Goal: Information Seeking & Learning: Learn about a topic

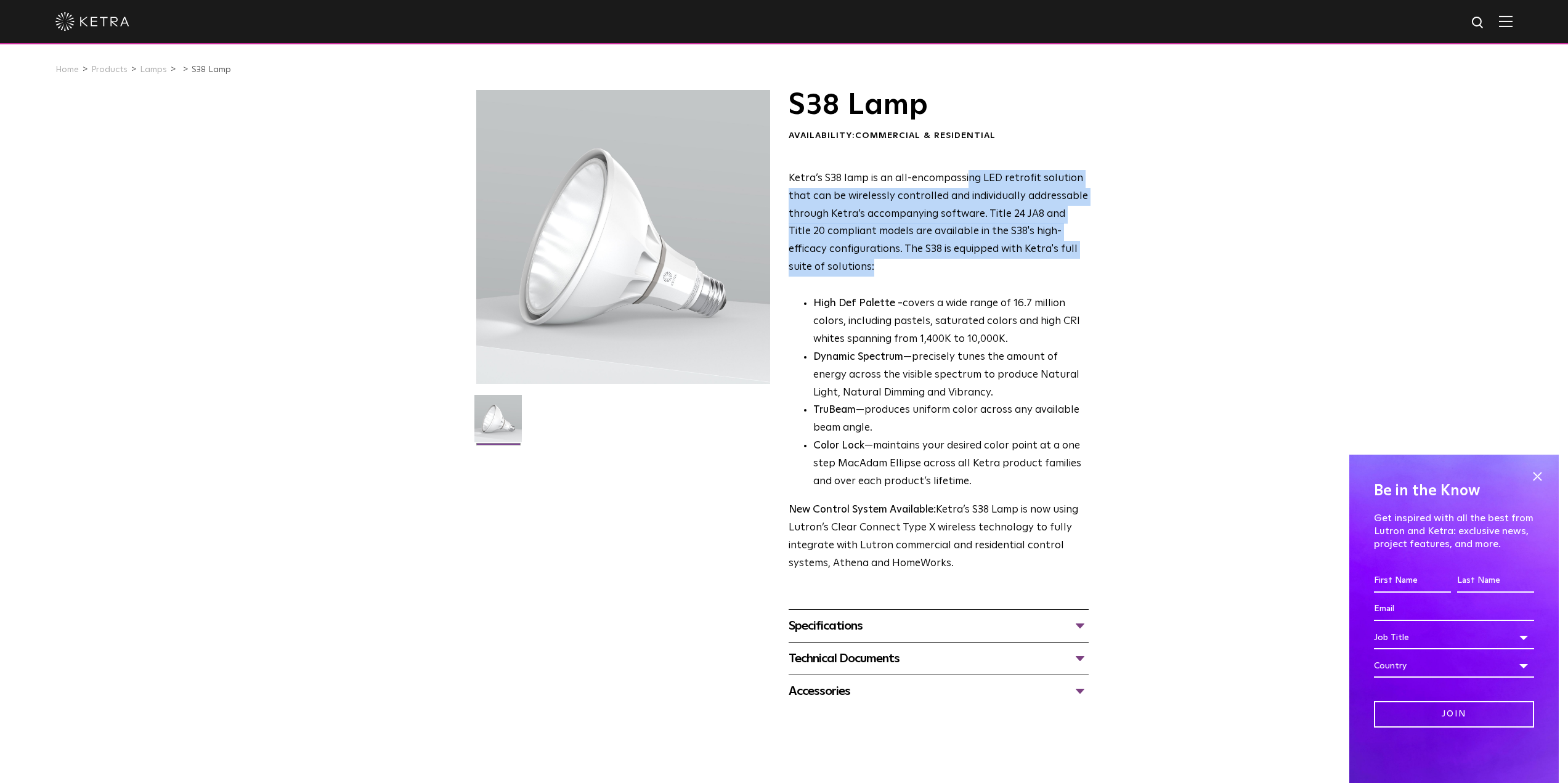
drag, startPoint x: 970, startPoint y: 163, endPoint x: 1013, endPoint y: 294, distance: 137.9
click at [1013, 294] on div "S38 Lamp Availability: Commercial & Residential Ketra’s S38 lamp is an all-enco…" at bounding box center [938, 331] width 300 height 483
click at [1004, 281] on div "Ketra’s S38 lamp is an all-encompassing LED retrofit solution that can be wirel…" at bounding box center [938, 371] width 300 height 403
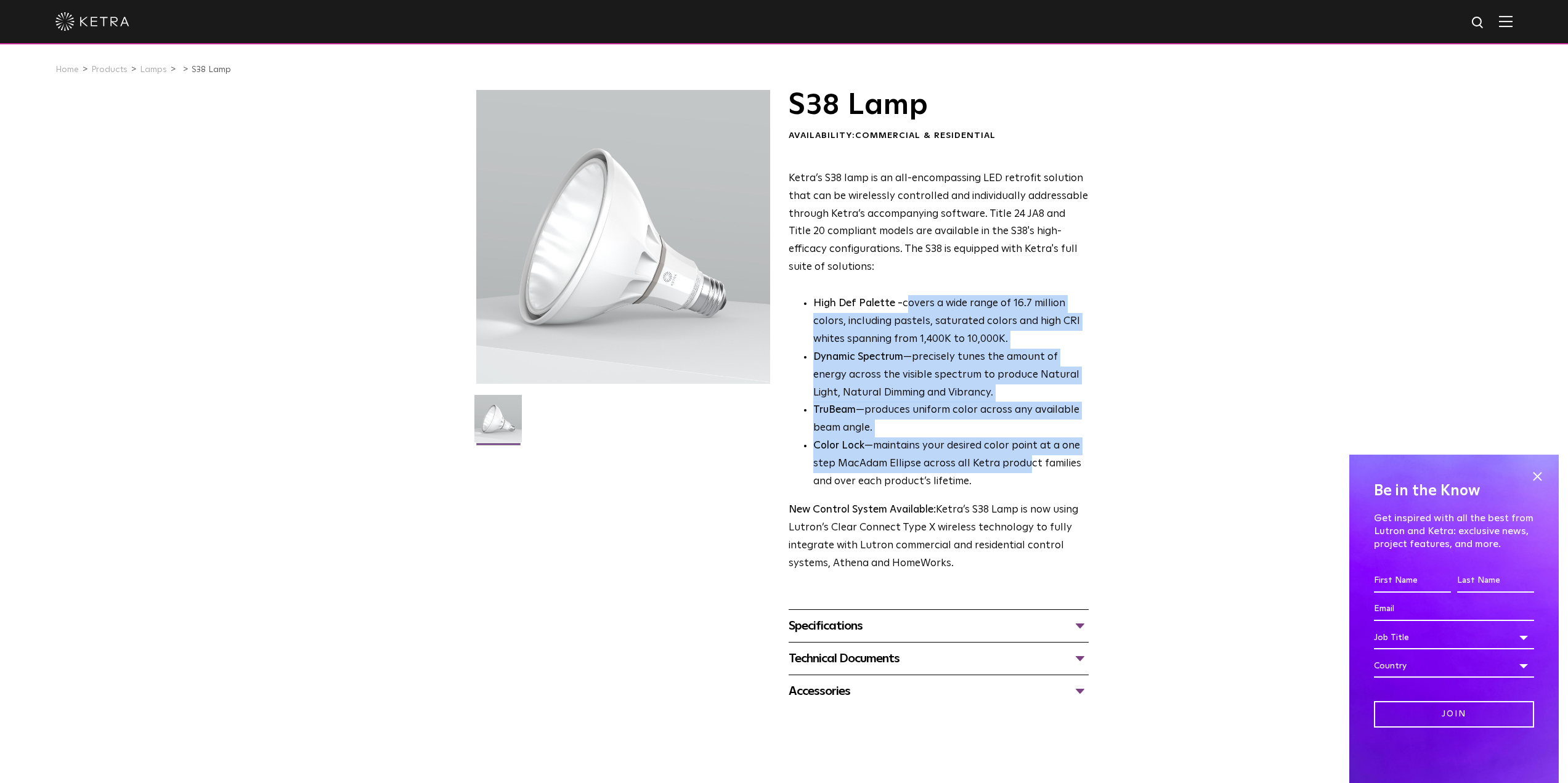
drag, startPoint x: 910, startPoint y: 299, endPoint x: 1023, endPoint y: 470, distance: 205.0
click at [1023, 470] on ul "High Def Palette - covers a wide range of 16.7 million colors, including pastel…" at bounding box center [938, 392] width 300 height 196
click at [1008, 455] on li "Color Lock —maintains your desired color point at a one step MacAdam Ellipse ac…" at bounding box center [951, 464] width 275 height 54
drag, startPoint x: 984, startPoint y: 294, endPoint x: 1035, endPoint y: 493, distance: 205.4
click at [1035, 493] on div "Ketra’s S38 lamp is an all-encompassing LED retrofit solution that can be wirel…" at bounding box center [938, 371] width 300 height 403
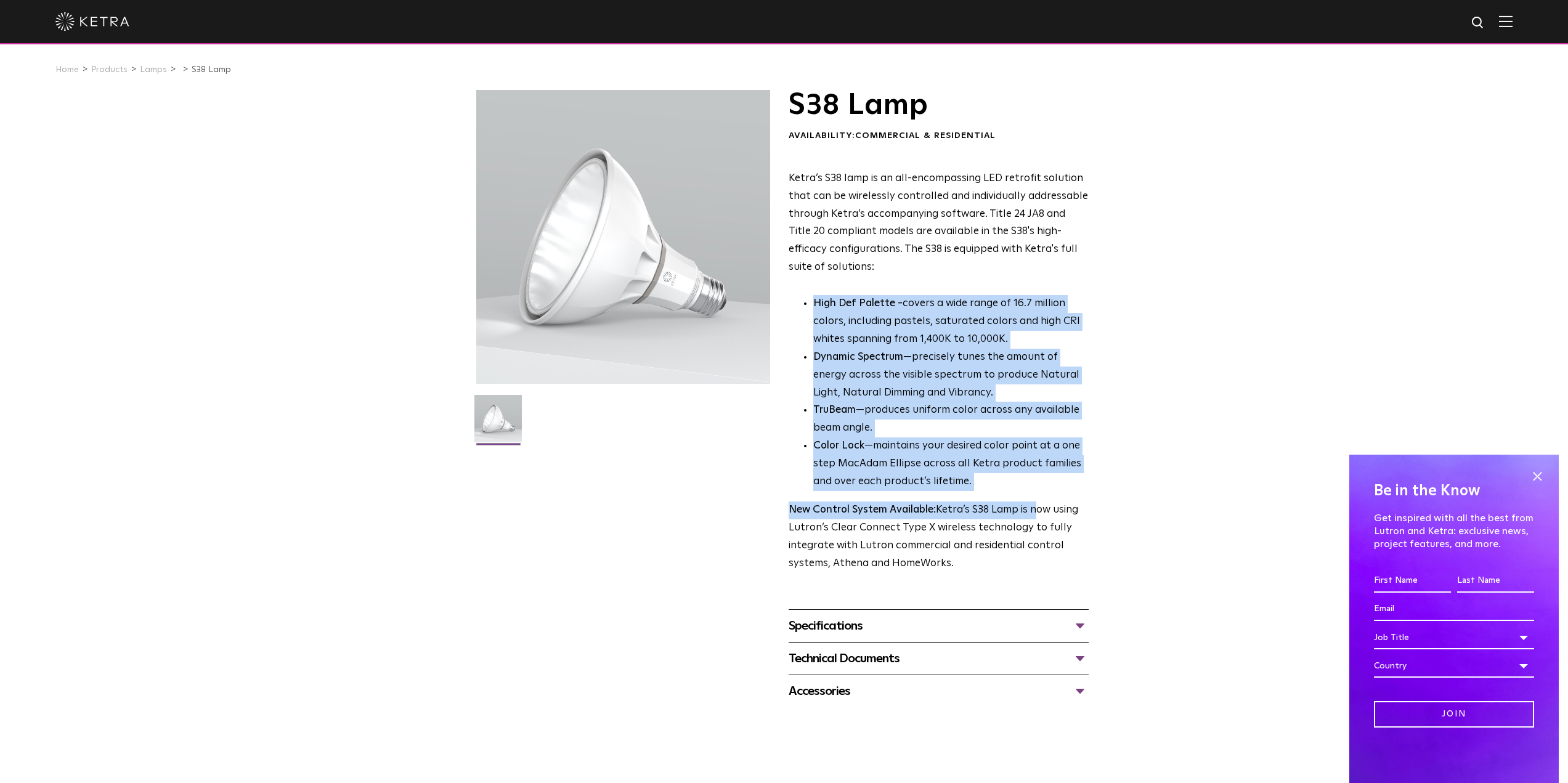
click at [993, 486] on li "Color Lock —maintains your desired color point at a one step MacAdam Ellipse ac…" at bounding box center [951, 464] width 275 height 54
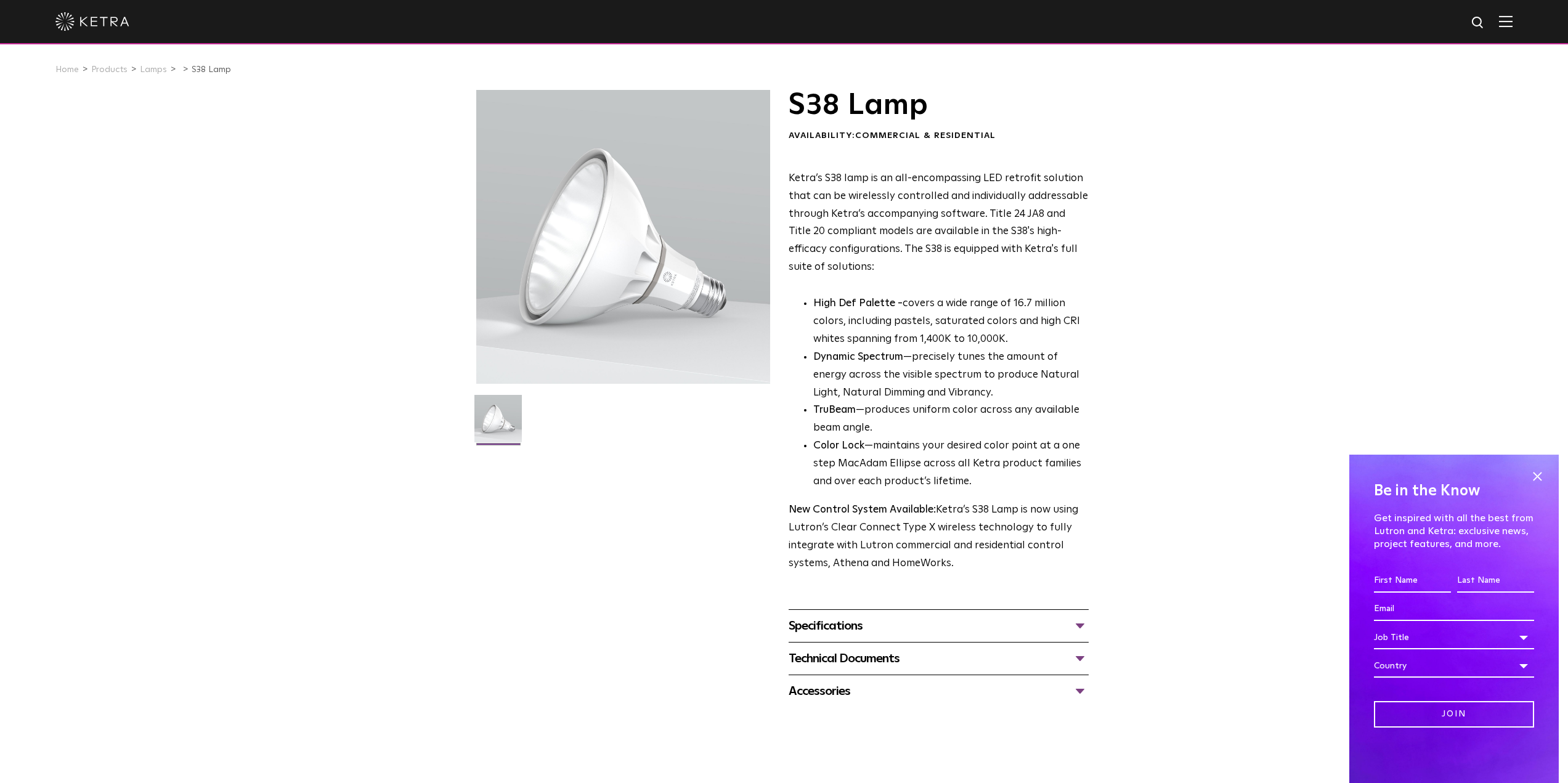
drag, startPoint x: 980, startPoint y: 428, endPoint x: 1011, endPoint y: 561, distance: 136.6
click at [1024, 571] on div "Ketra’s S38 lamp is an all-encompassing LED retrofit solution that can be wirel…" at bounding box center [938, 371] width 300 height 403
click at [1011, 561] on p "New Control System Available: Ketra’s S38 Lamp is now using Lutron’s Clear Conn…" at bounding box center [938, 538] width 300 height 72
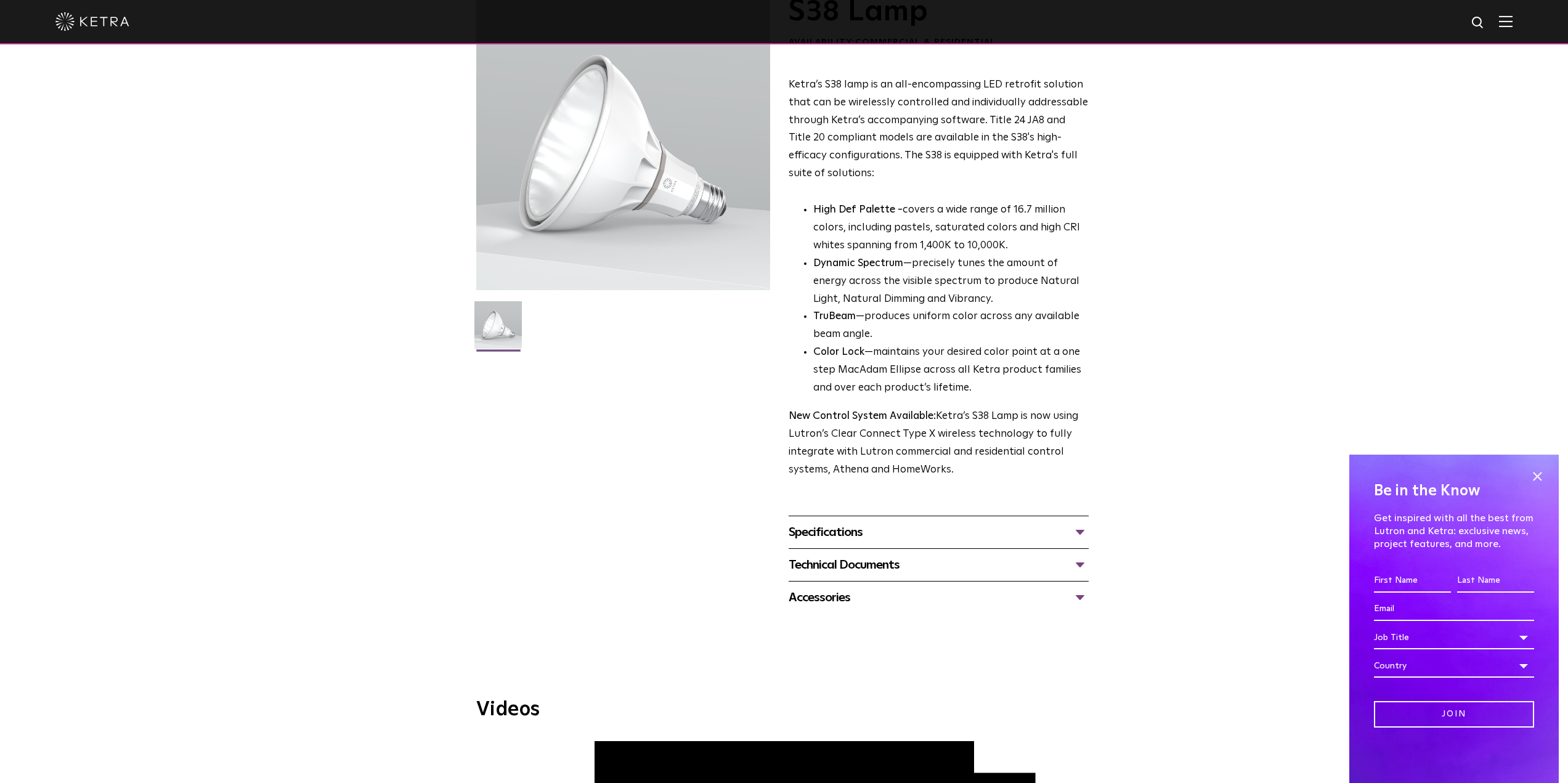
scroll to position [123, 0]
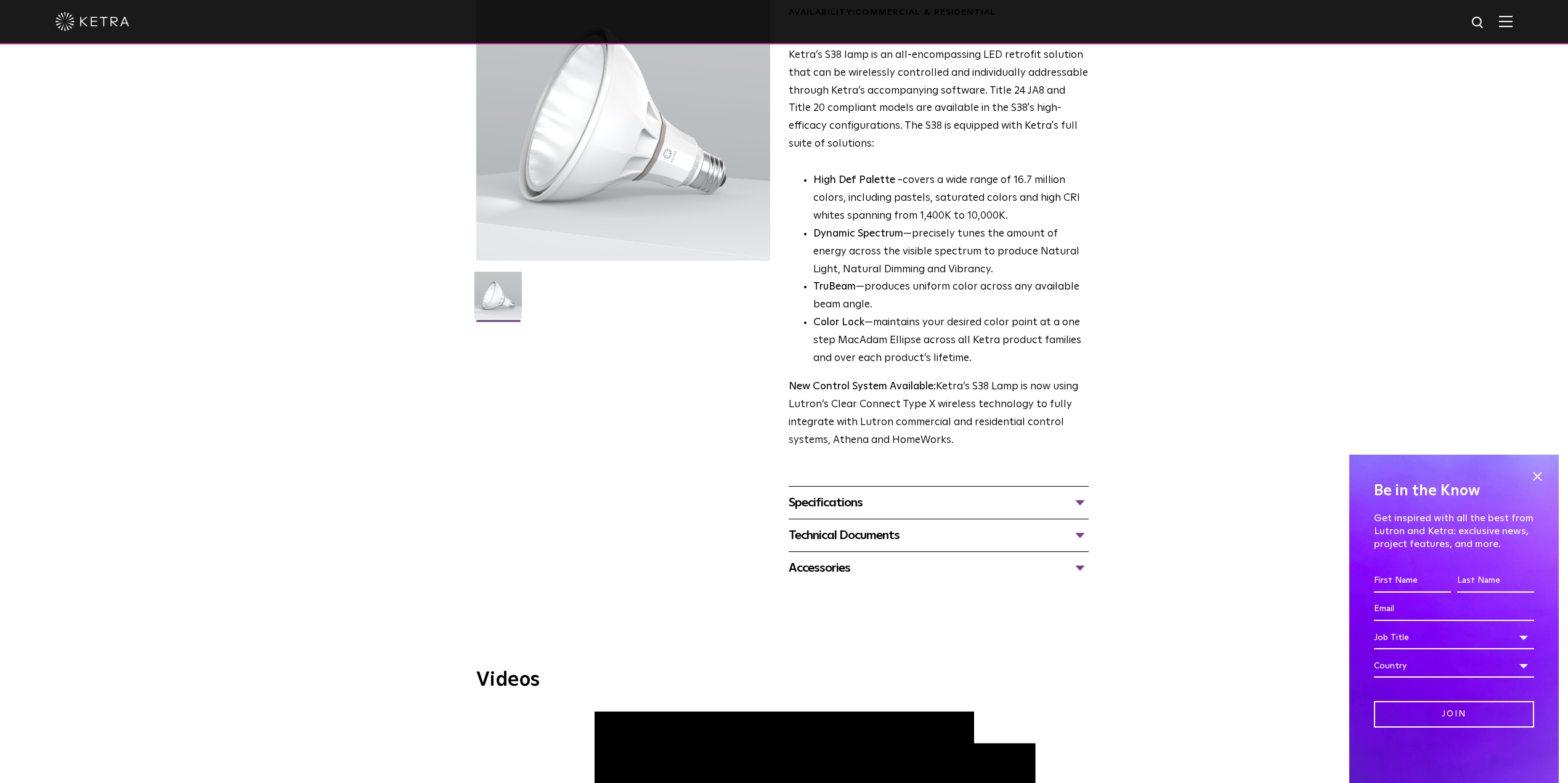
click at [816, 499] on div "Specifications" at bounding box center [938, 502] width 300 height 20
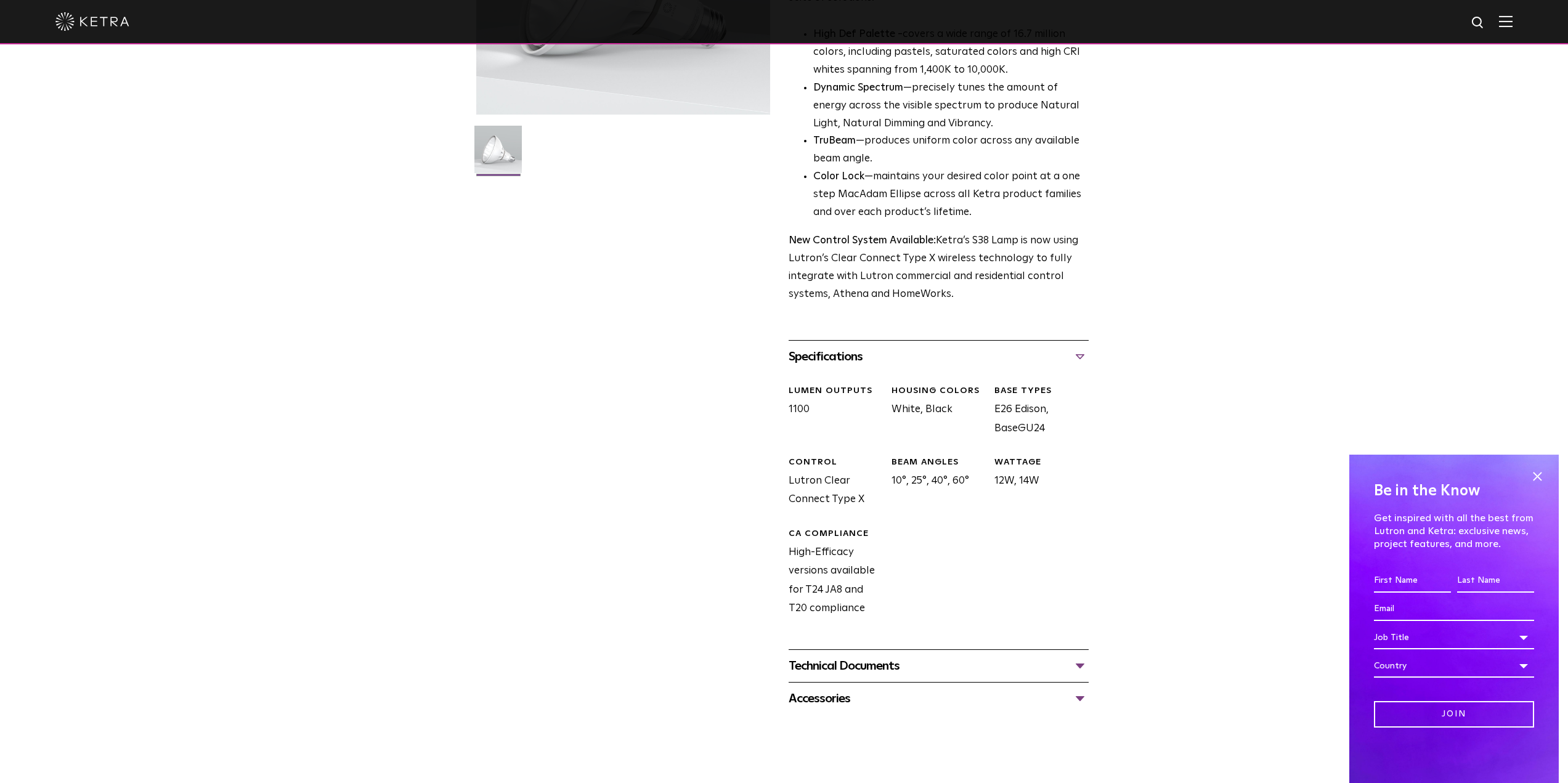
scroll to position [308, 0]
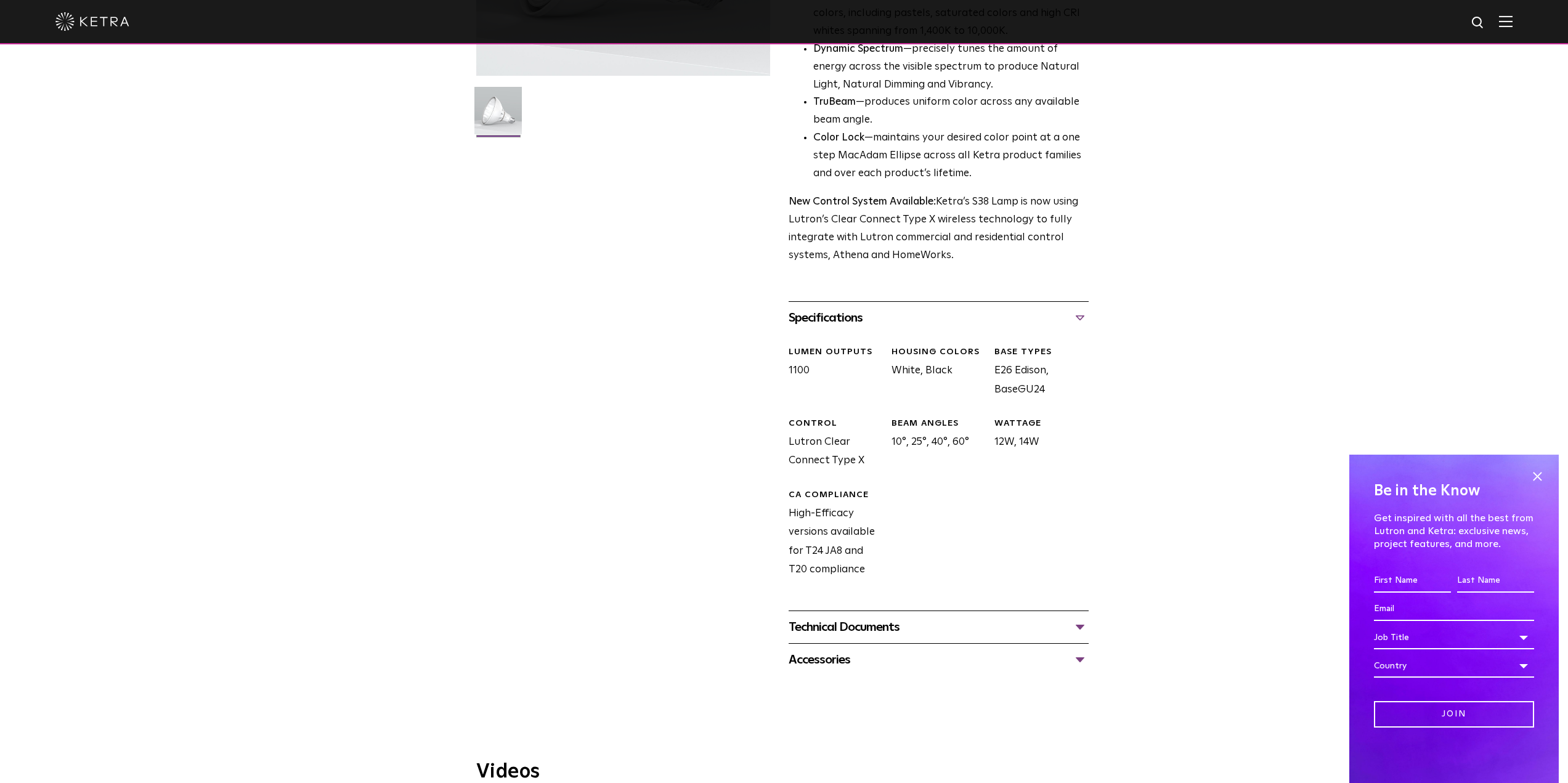
drag, startPoint x: 901, startPoint y: 327, endPoint x: 991, endPoint y: 533, distance: 224.8
click at [991, 533] on div "Specifications LUMEN OUTPUTS 1100 HOUSING COLORS White, Black BASE TYPES E26 Ed…" at bounding box center [938, 456] width 300 height 309
click at [982, 521] on div "LUMEN OUTPUTS 1100 HOUSING COLORS White, Black BASE TYPES E26 Edison, BaseGU24 …" at bounding box center [934, 473] width 309 height 277
drag, startPoint x: 981, startPoint y: 348, endPoint x: 1017, endPoint y: 510, distance: 166.0
click at [1022, 517] on div "LUMEN OUTPUTS 1100 HOUSING COLORS White, Black BASE TYPES E26 Edison, BaseGU24 …" at bounding box center [934, 473] width 309 height 277
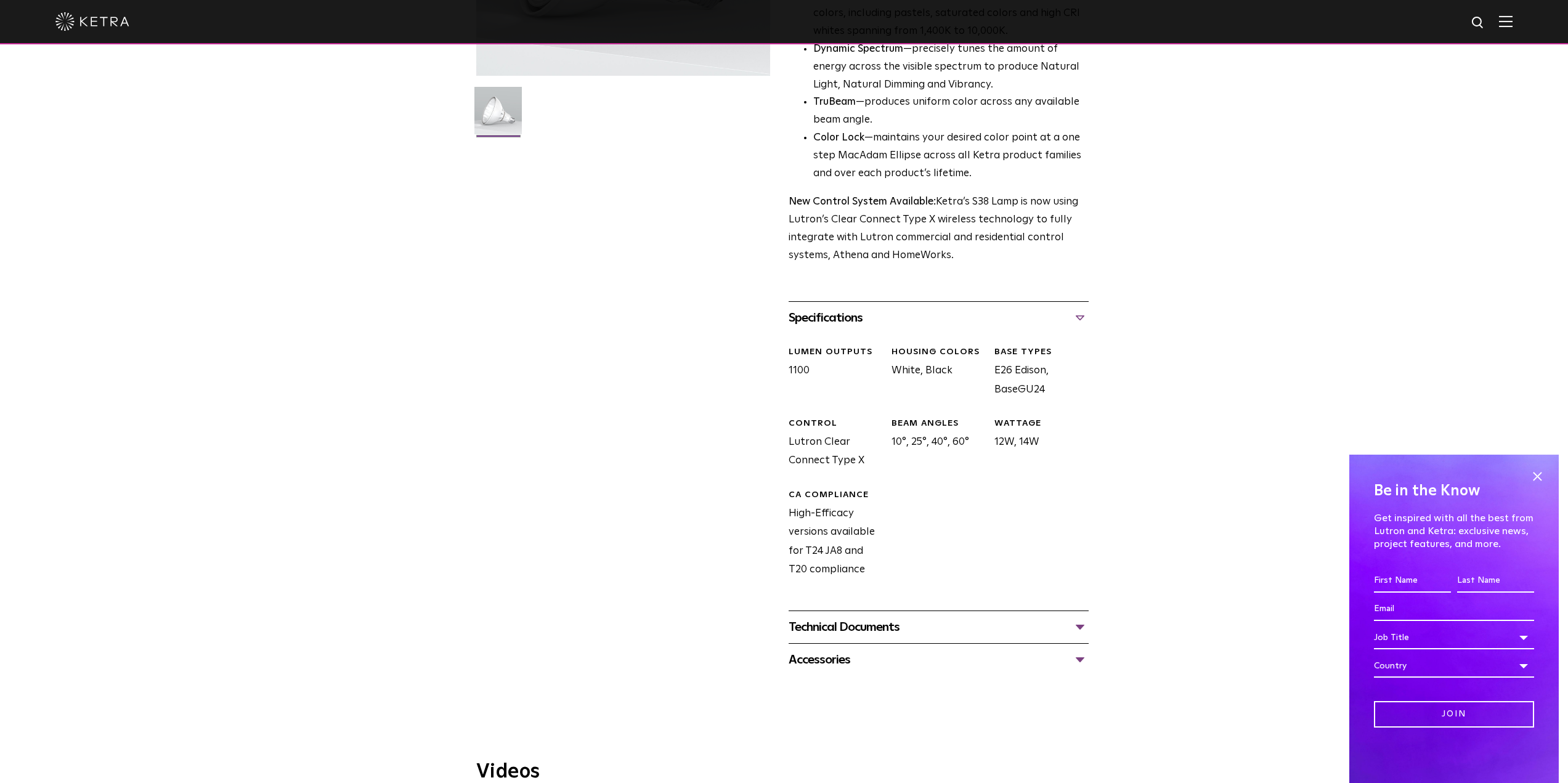
click at [1015, 506] on div "LUMEN OUTPUTS 1100 HOUSING COLORS White, Black BASE TYPES E26 Edison, BaseGU24 …" at bounding box center [934, 473] width 309 height 277
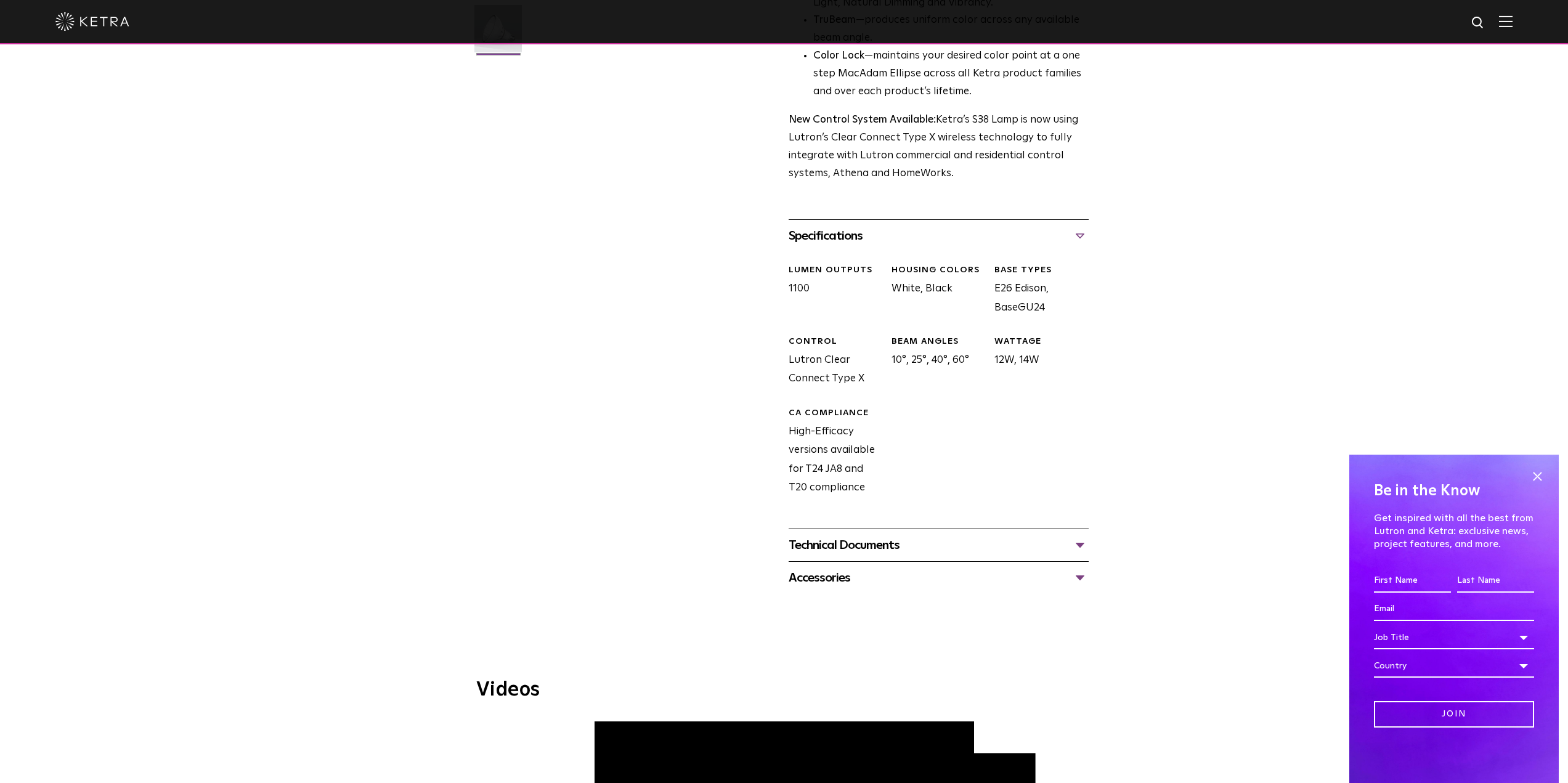
scroll to position [431, 0]
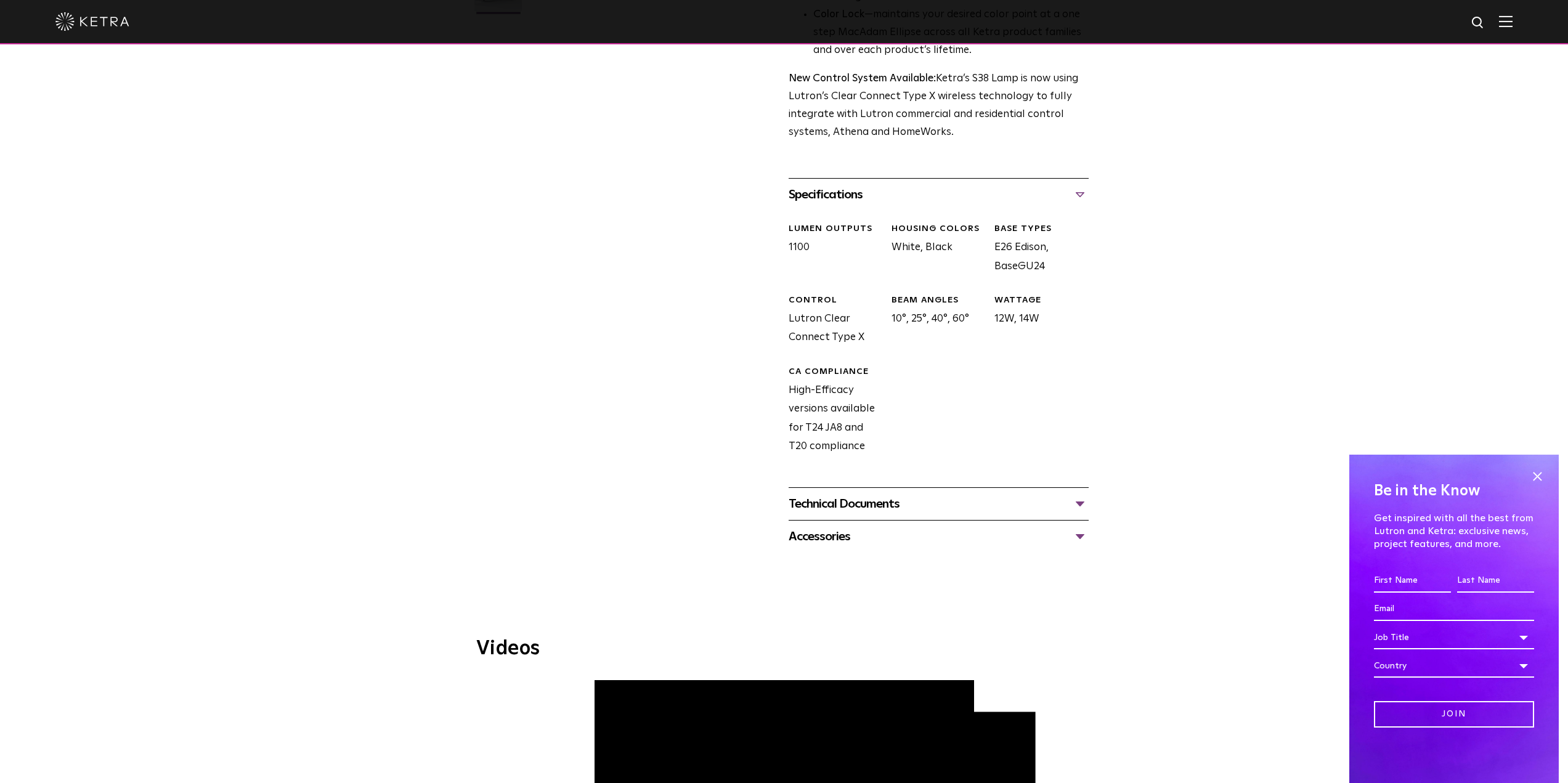
click at [845, 503] on div "Technical Documents" at bounding box center [938, 503] width 300 height 20
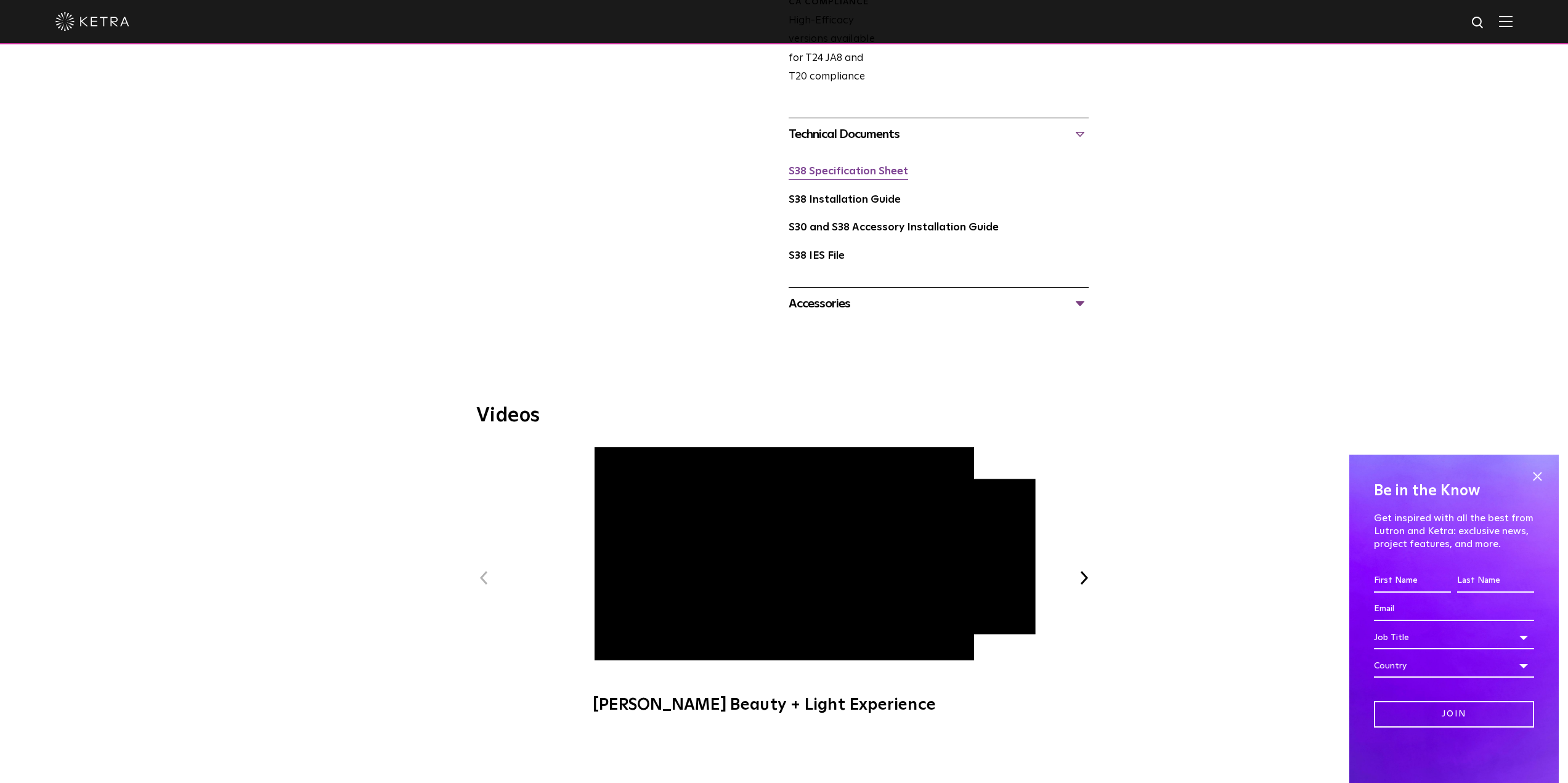
scroll to position [616, 0]
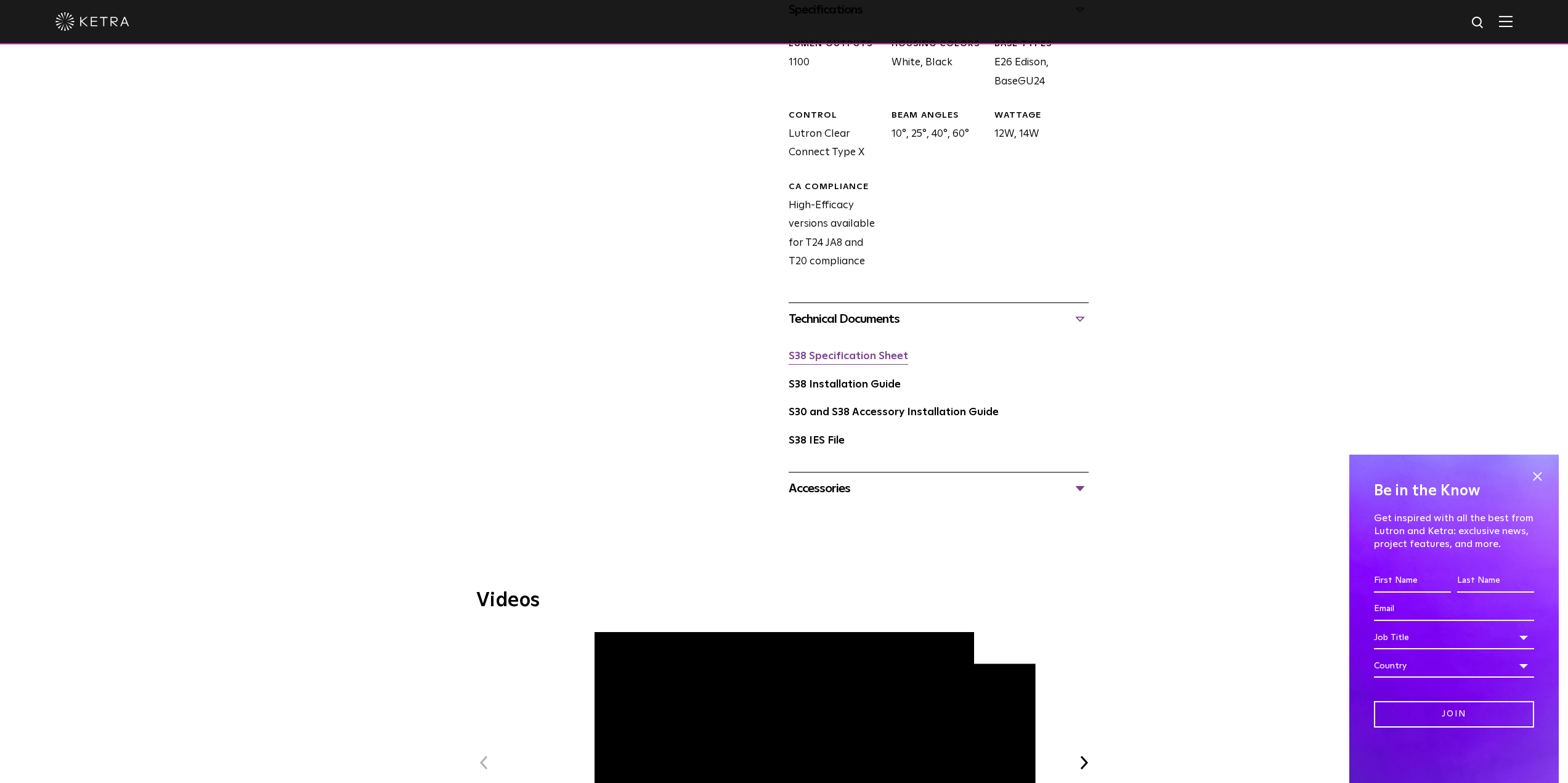
click at [823, 358] on link "S38 Specification Sheet" at bounding box center [848, 356] width 120 height 10
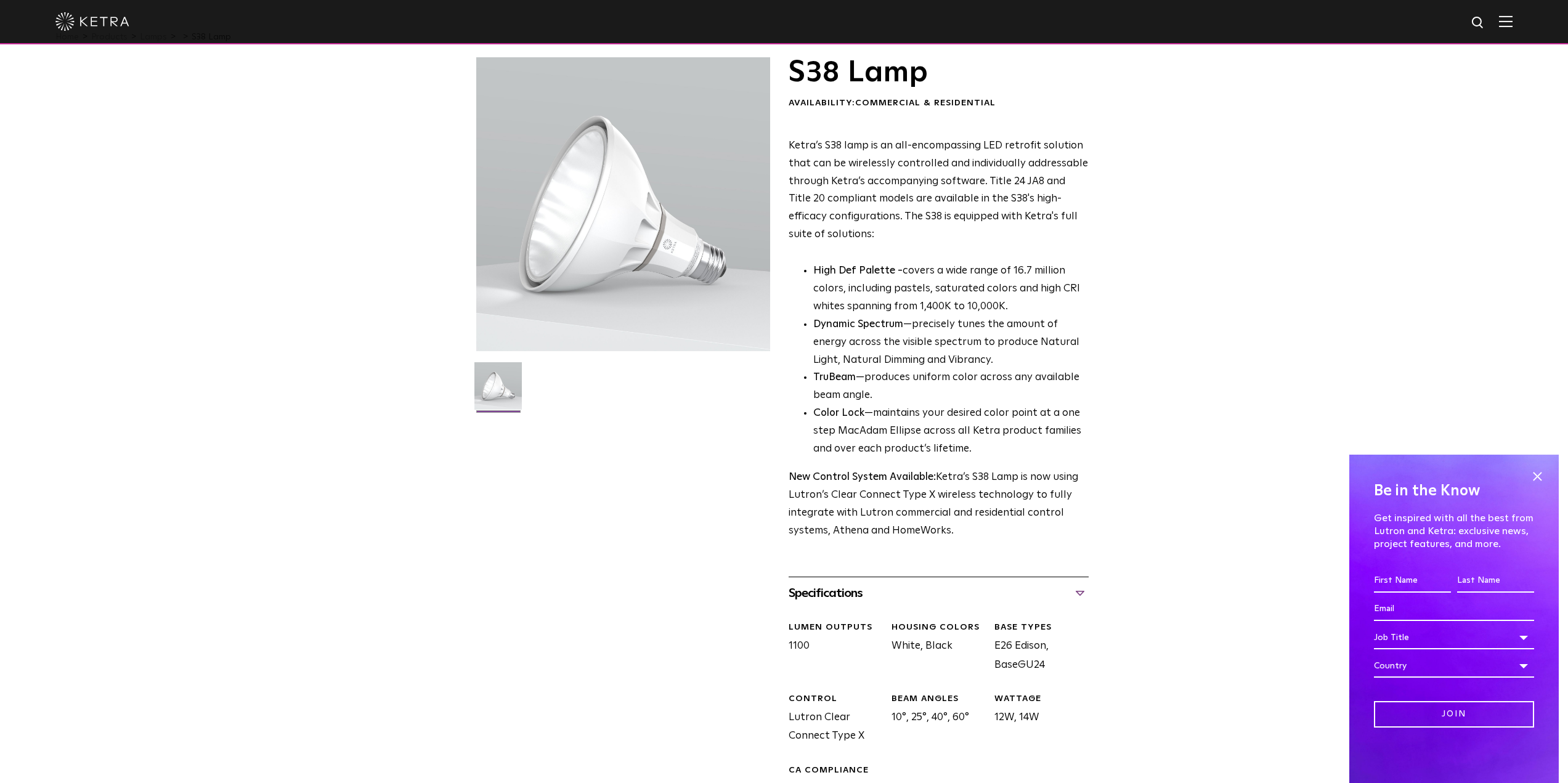
scroll to position [0, 0]
